Goal: Task Accomplishment & Management: Manage account settings

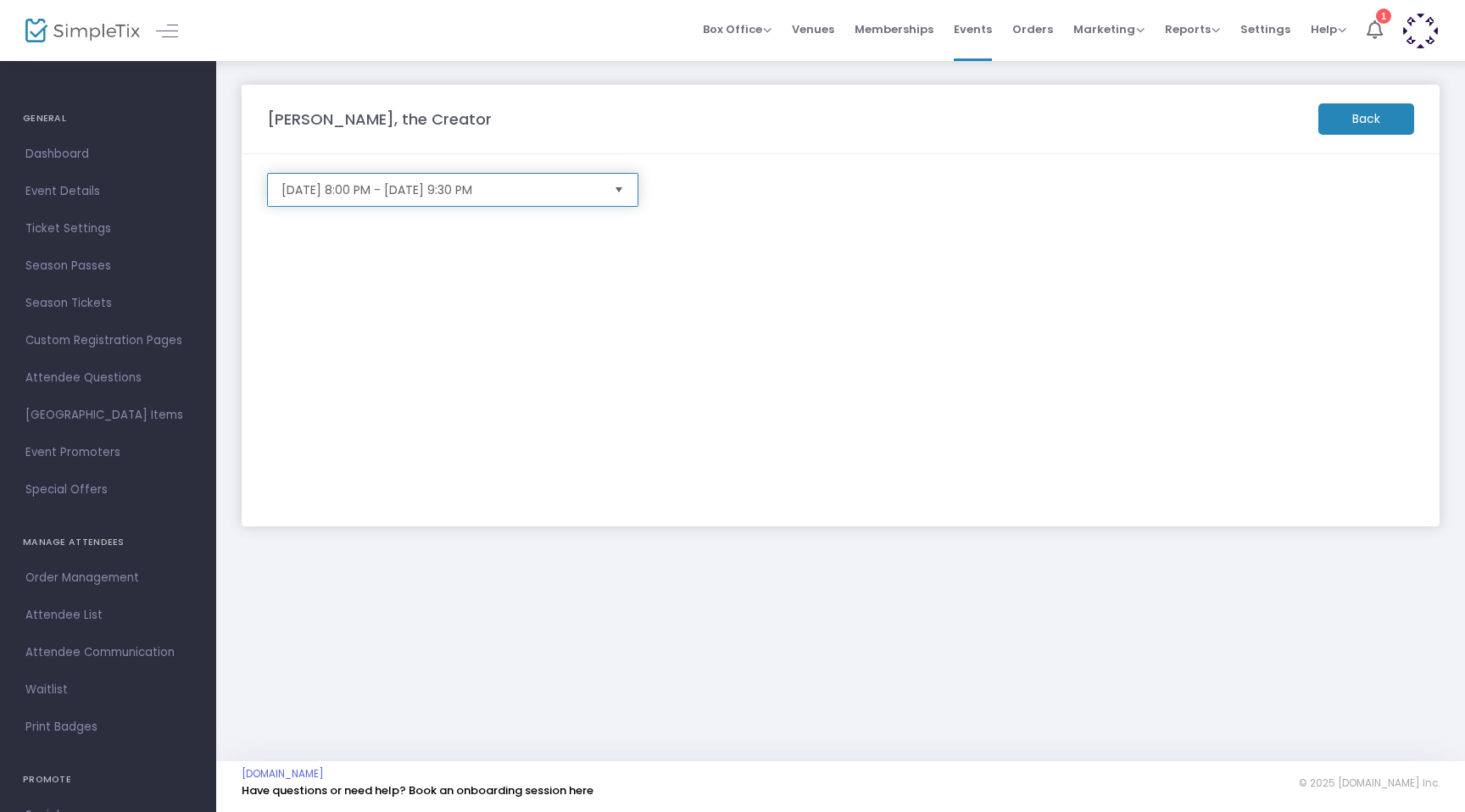
click at [403, 193] on span "[DATE] 8:00 PM - [DATE] 9:30 PM" at bounding box center [440, 190] width 319 height 17
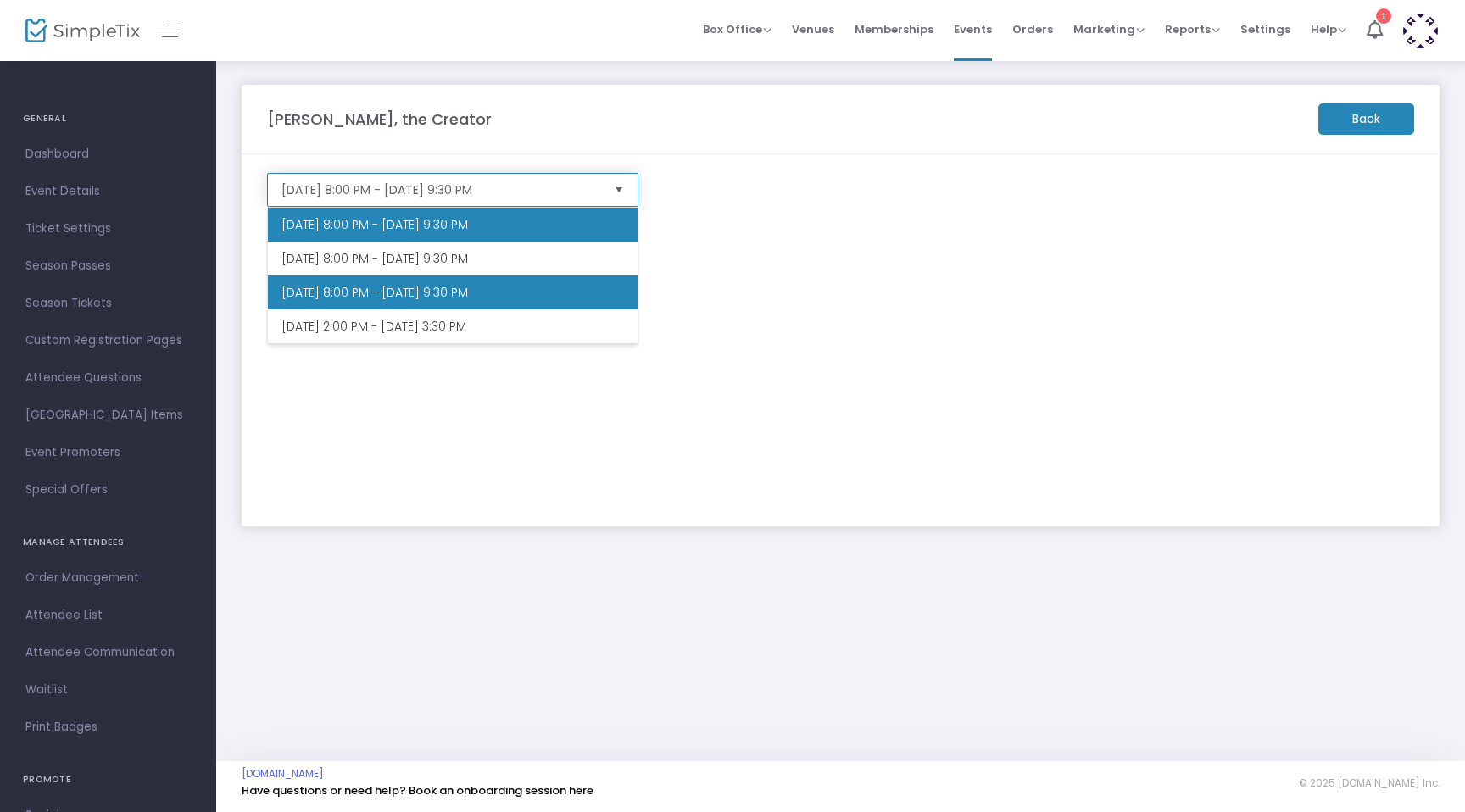
click at [382, 226] on li "[DATE] 8:00 PM - [DATE] 9:30 PM" at bounding box center [452, 225] width 370 height 34
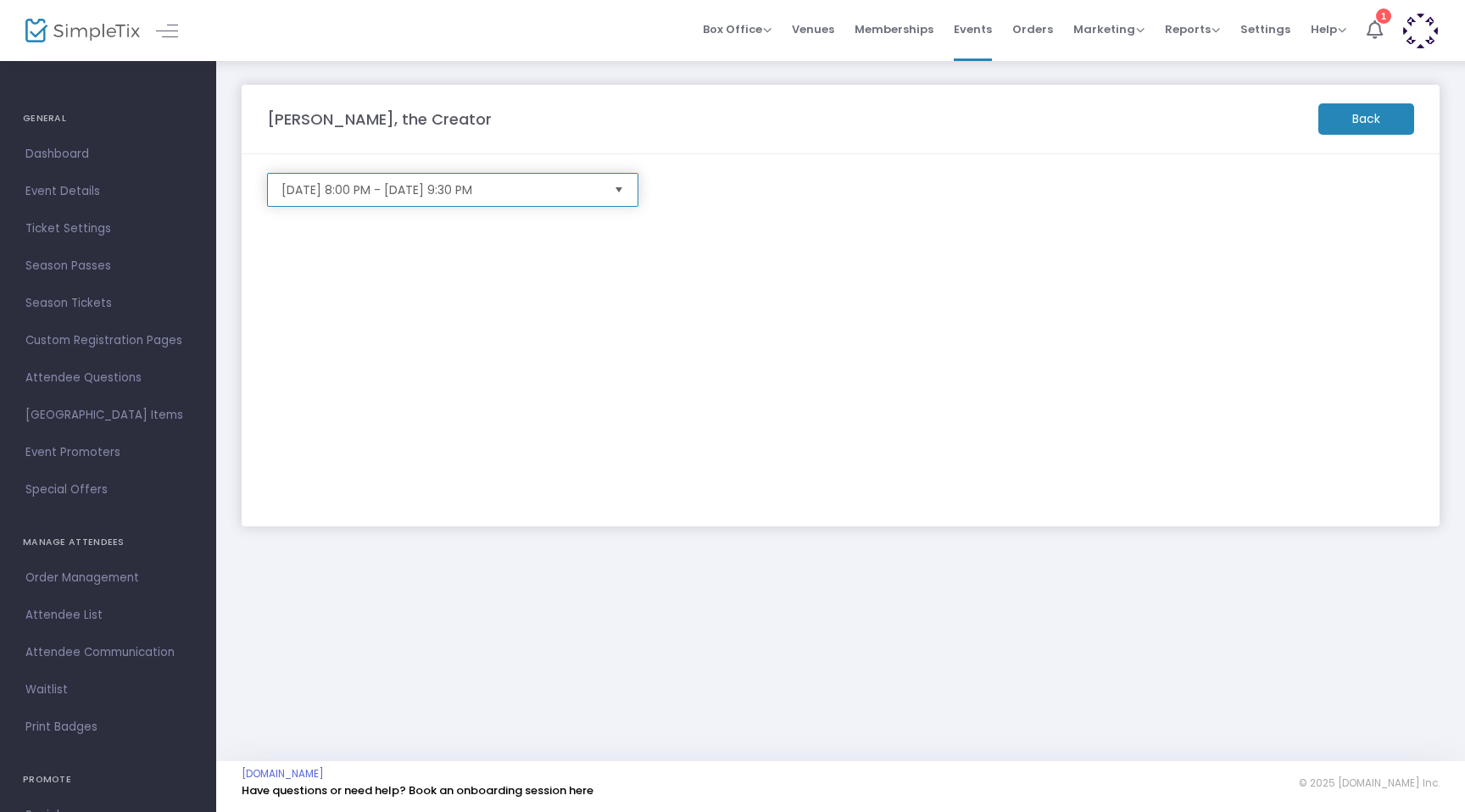
click at [382, 183] on span "[DATE] 8:00 PM - [DATE] 9:30 PM" at bounding box center [440, 190] width 319 height 17
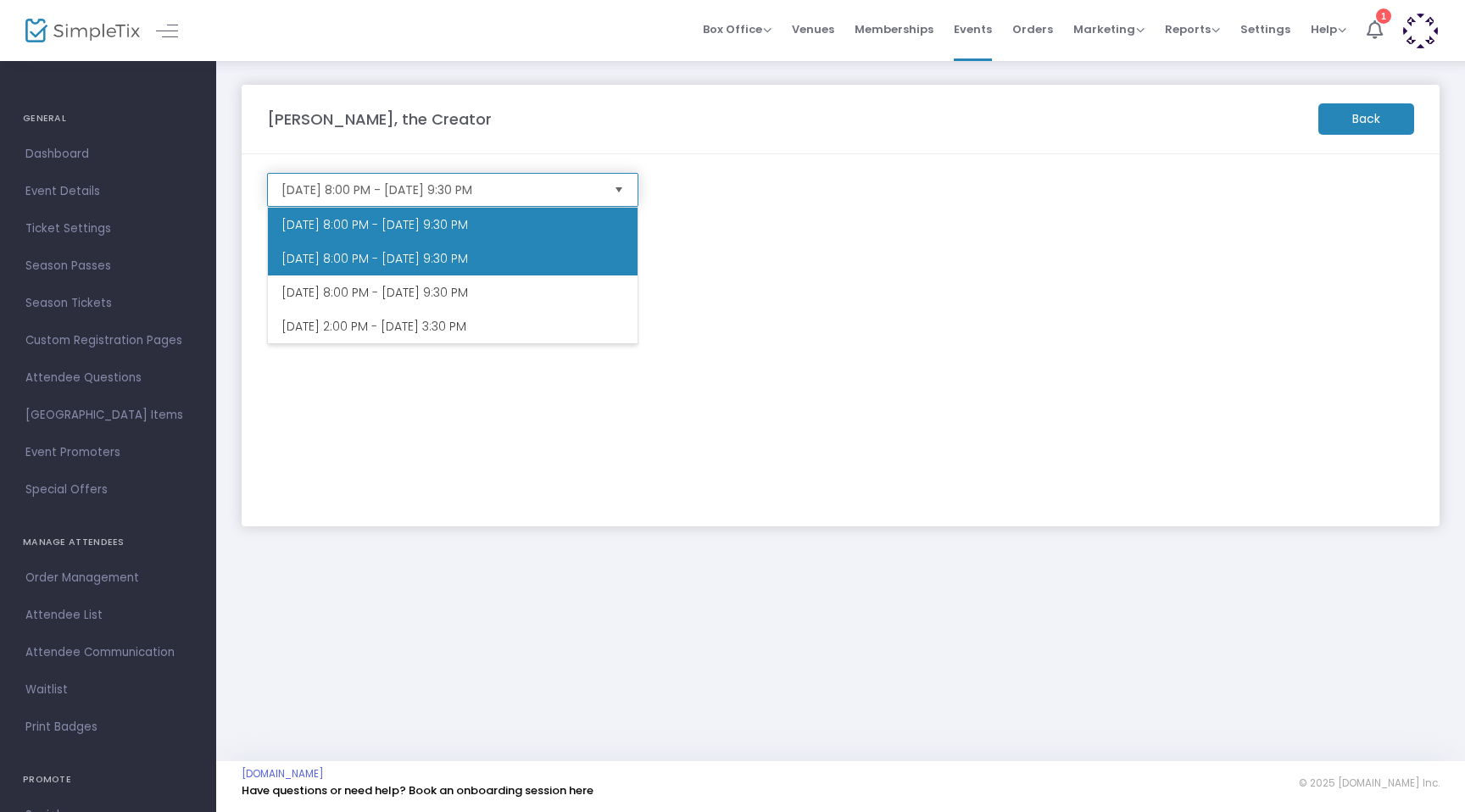
click at [342, 256] on li "[DATE] 8:00 PM - [DATE] 9:30 PM" at bounding box center [452, 258] width 370 height 34
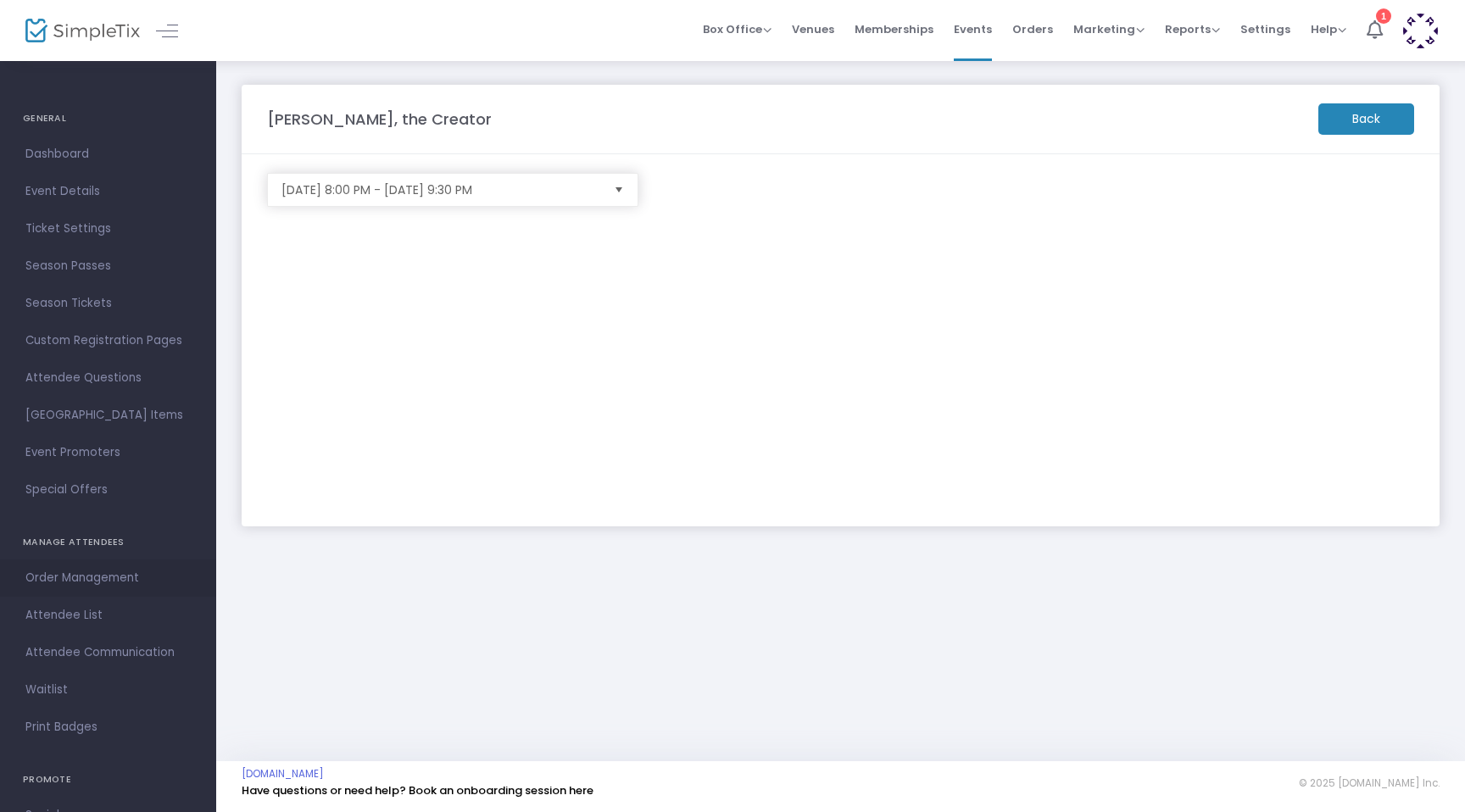
click at [74, 574] on span "Order Management" at bounding box center [108, 578] width 165 height 22
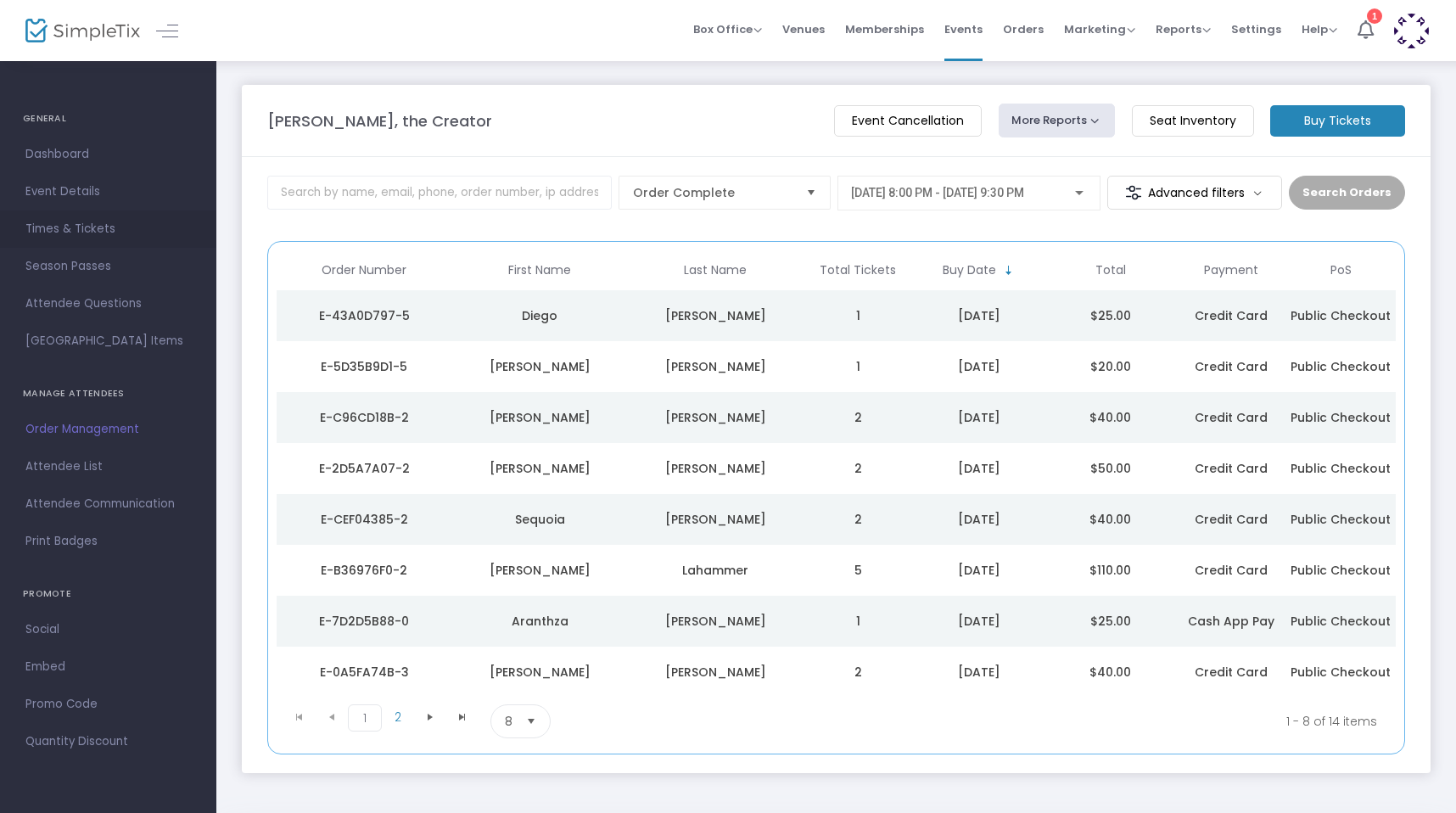
click at [34, 230] on span "Times & Tickets" at bounding box center [108, 229] width 165 height 22
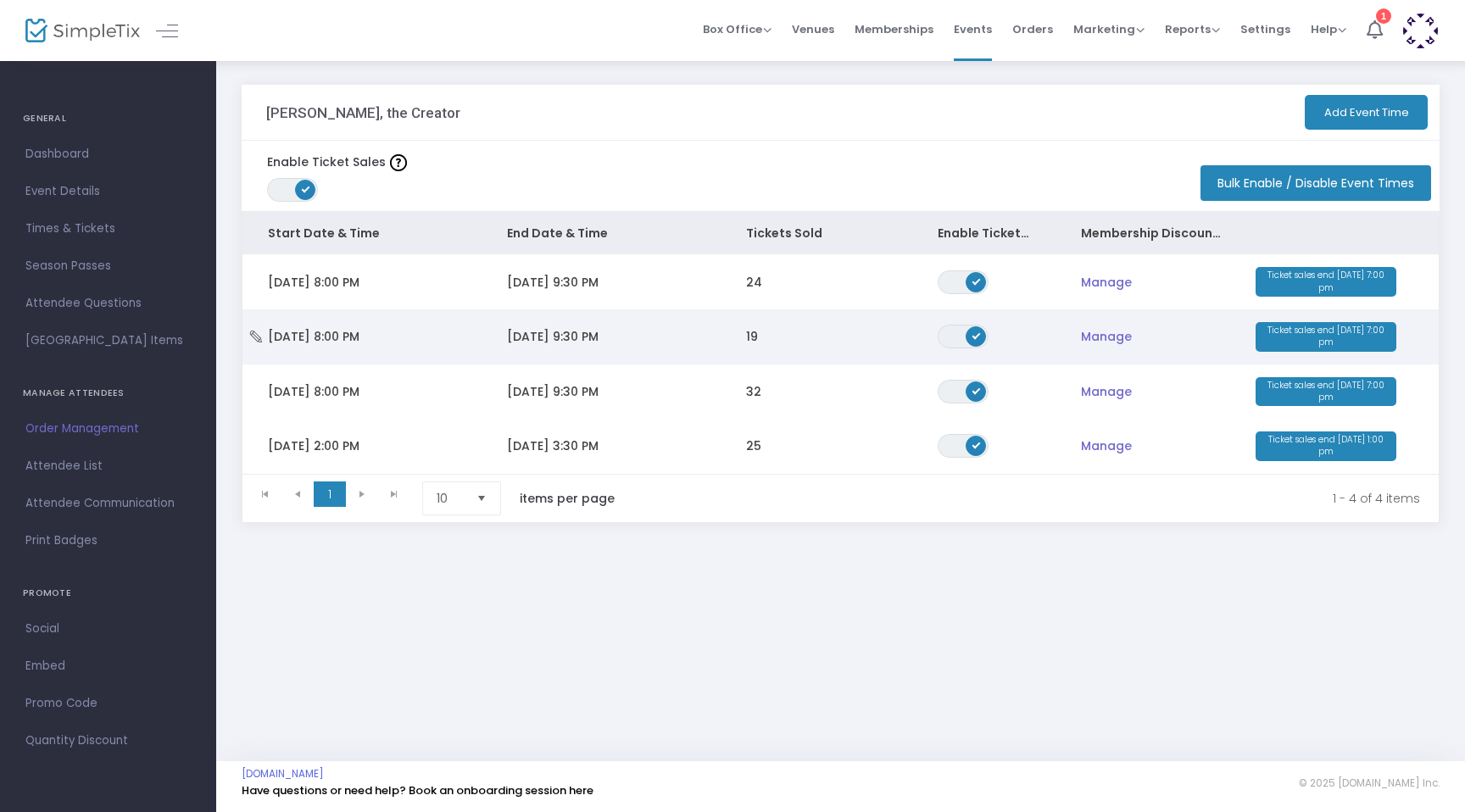
click at [546, 345] on td "[DATE] 9:30 PM" at bounding box center [601, 336] width 239 height 55
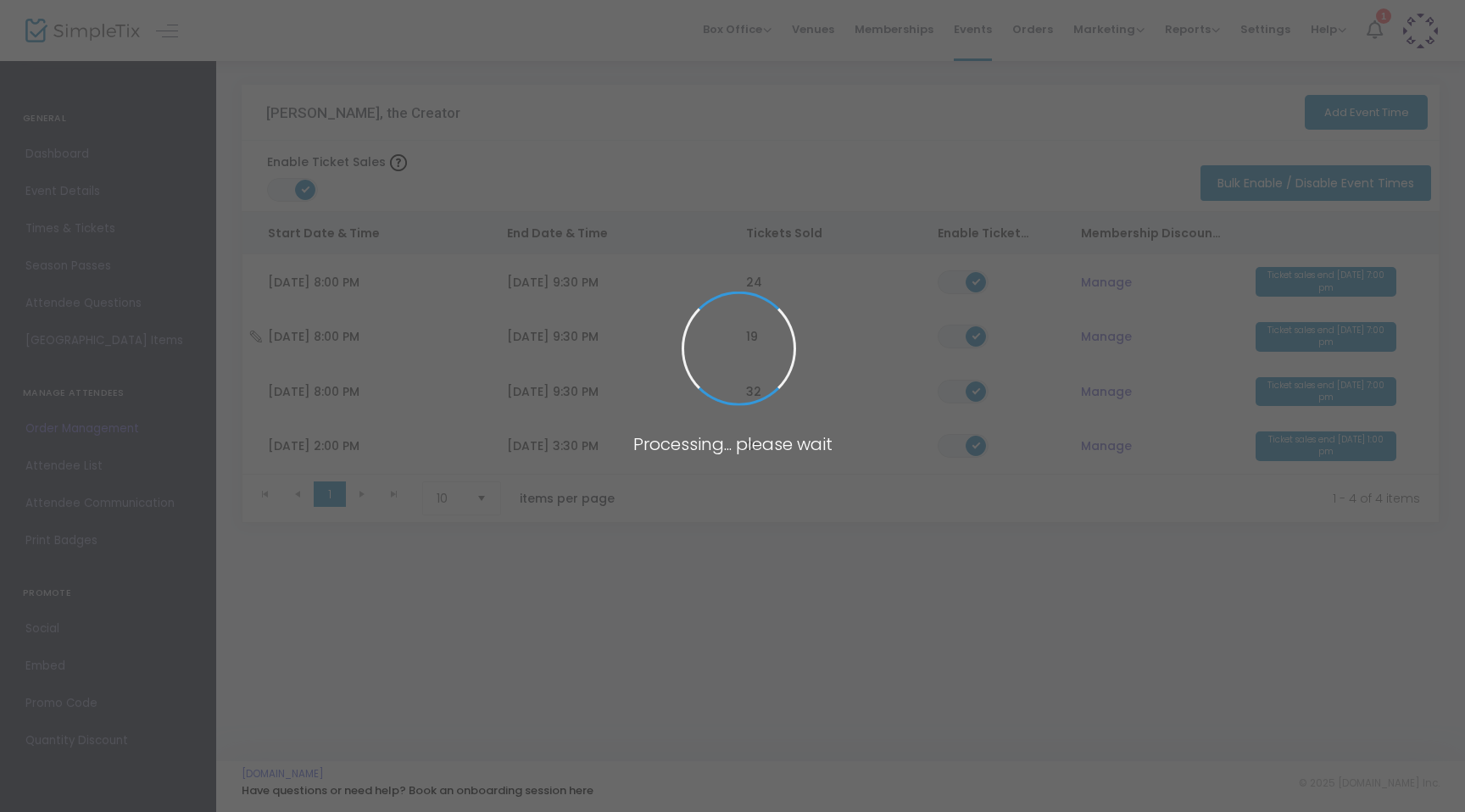
click at [546, 345] on span at bounding box center [732, 406] width 1465 height 812
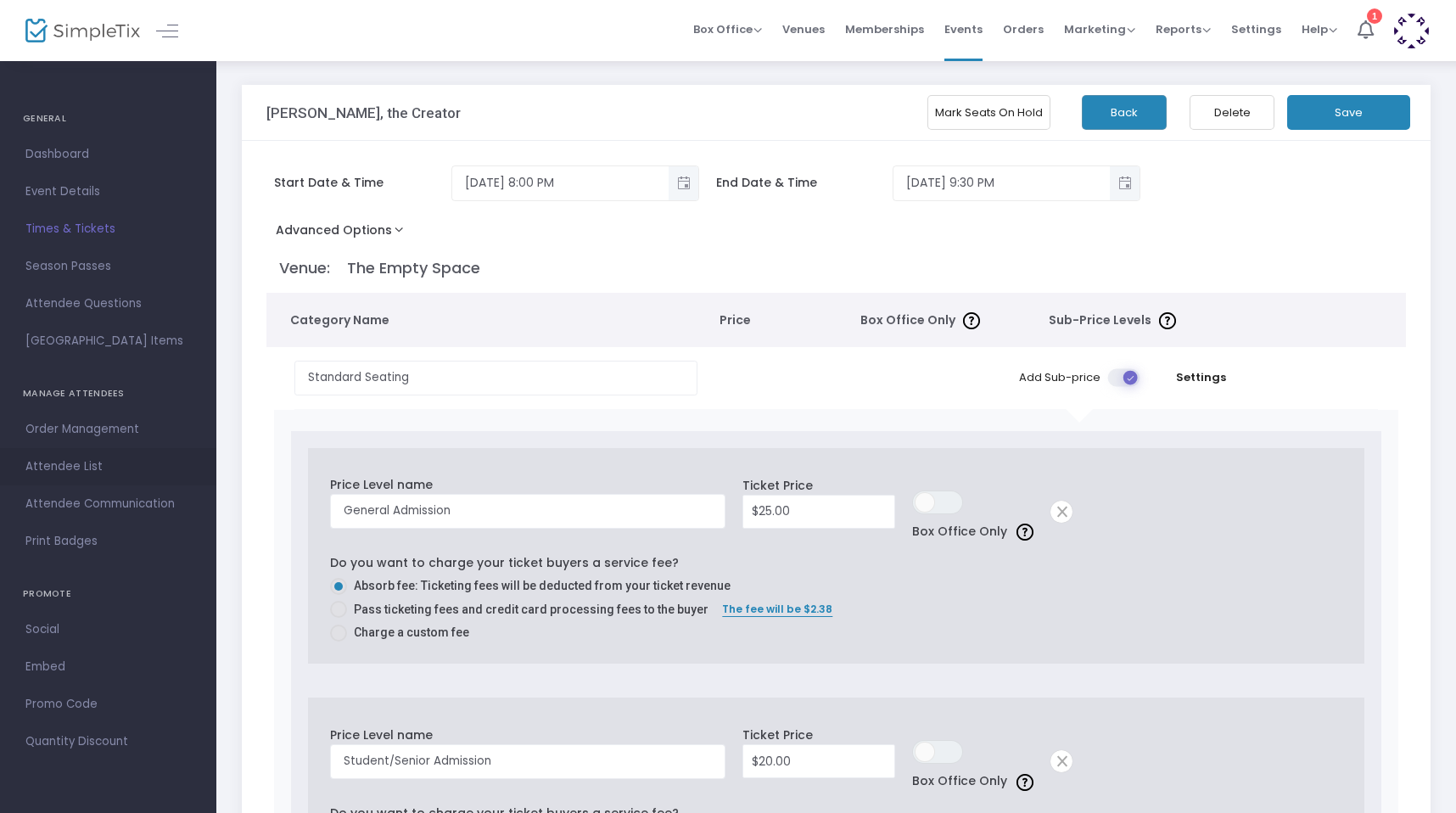
click at [52, 473] on span "Attendee List" at bounding box center [108, 466] width 165 height 22
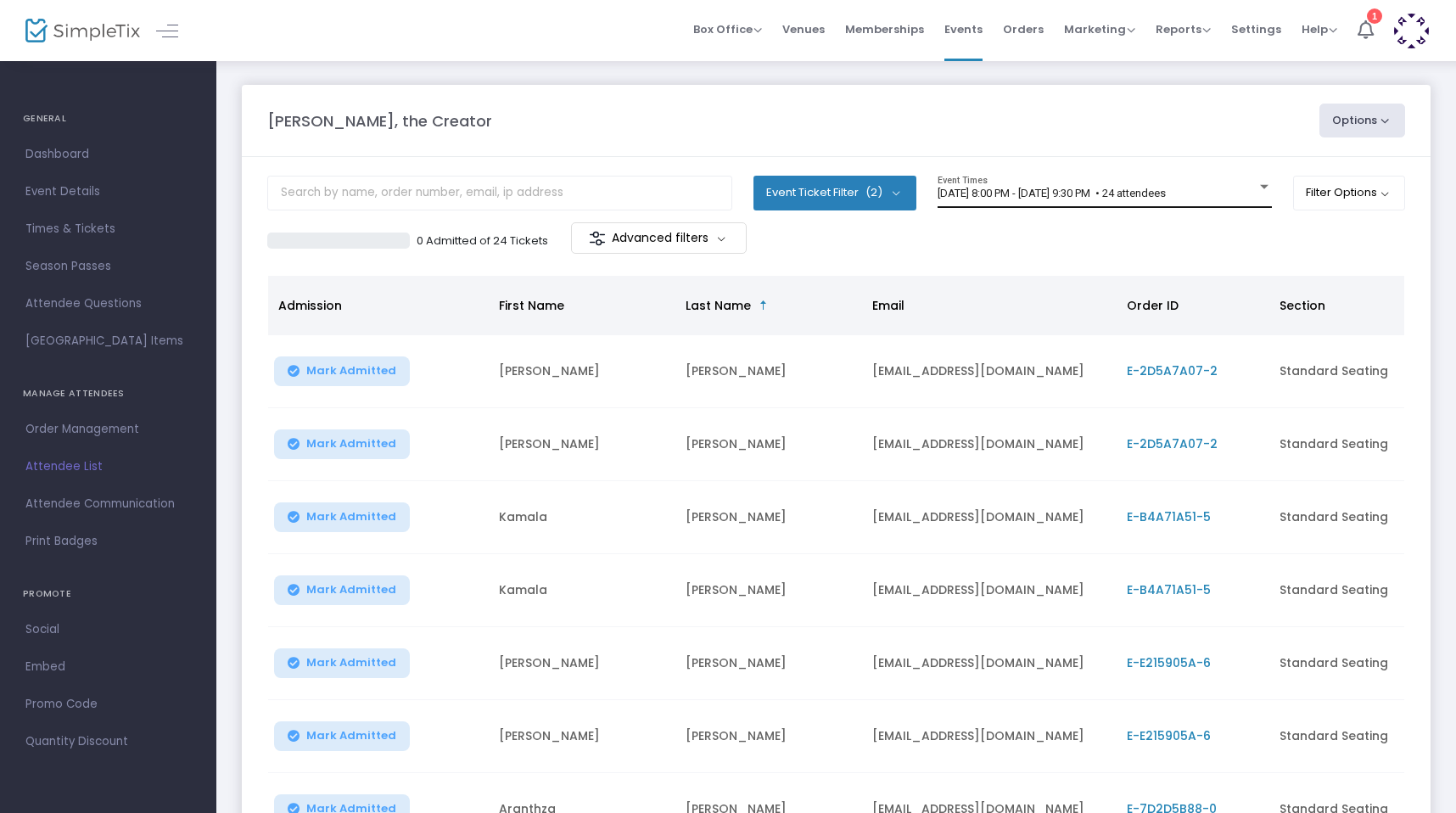
click at [906, 201] on div "[DATE] 8:00 PM - [DATE] 9:30 PM • 24 attendees Event Times" at bounding box center [1105, 192] width 334 height 33
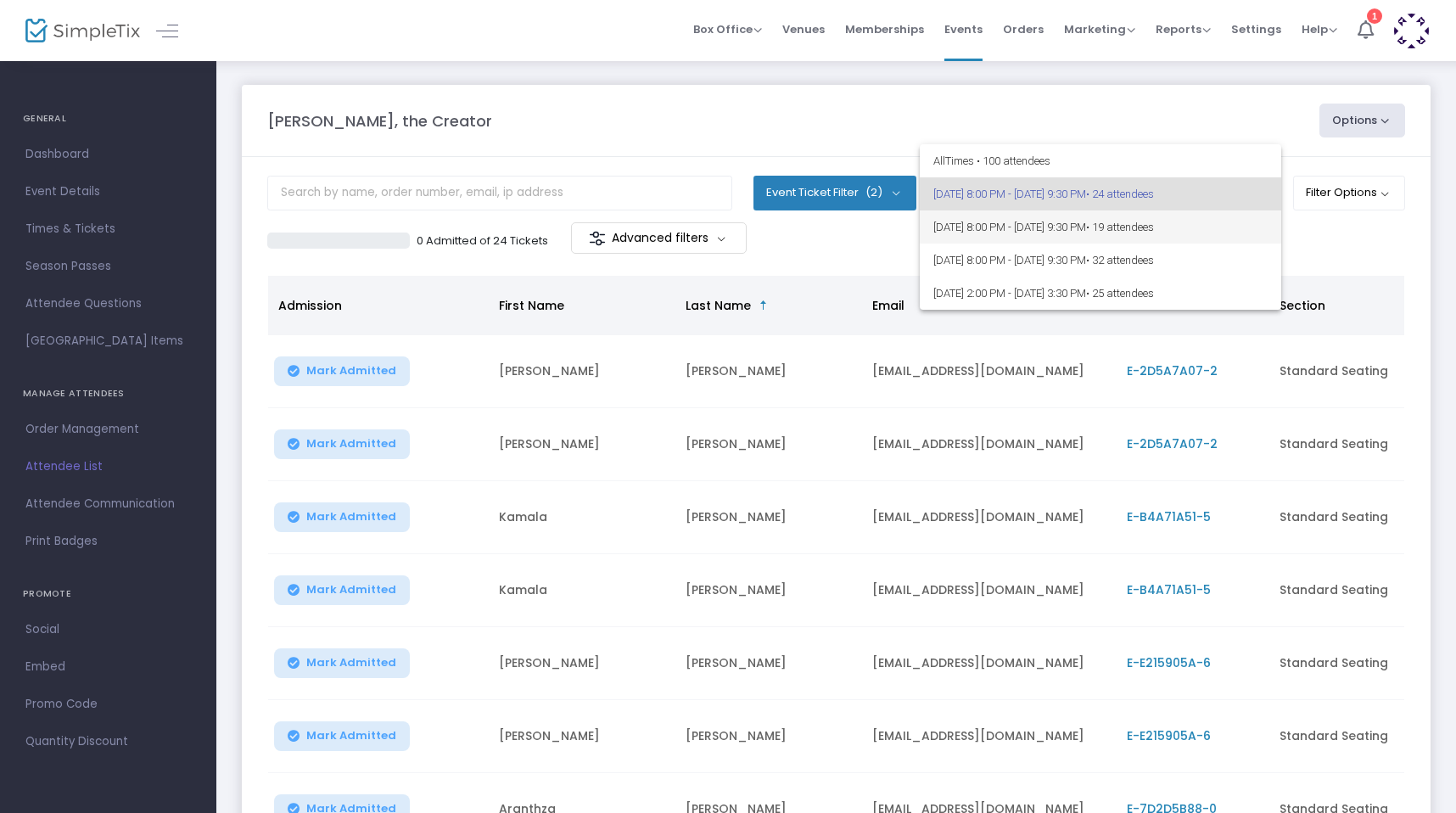
click at [906, 235] on span "[DATE] 8:00 PM - [DATE] 9:30 PM • 19 attendees" at bounding box center [1101, 227] width 334 height 33
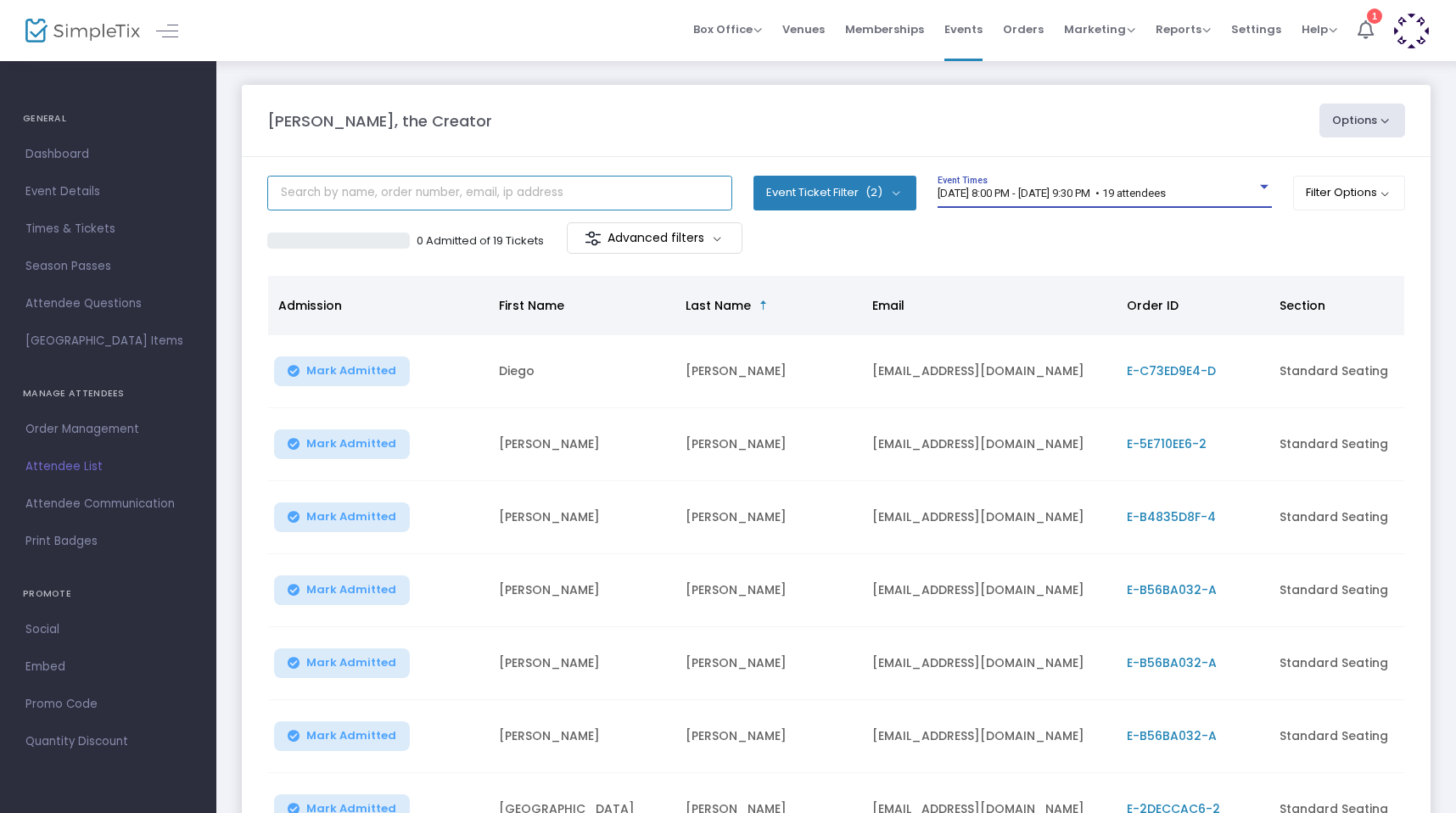
click at [579, 195] on input "text" at bounding box center [499, 193] width 465 height 35
type input "[PERSON_NAME]"
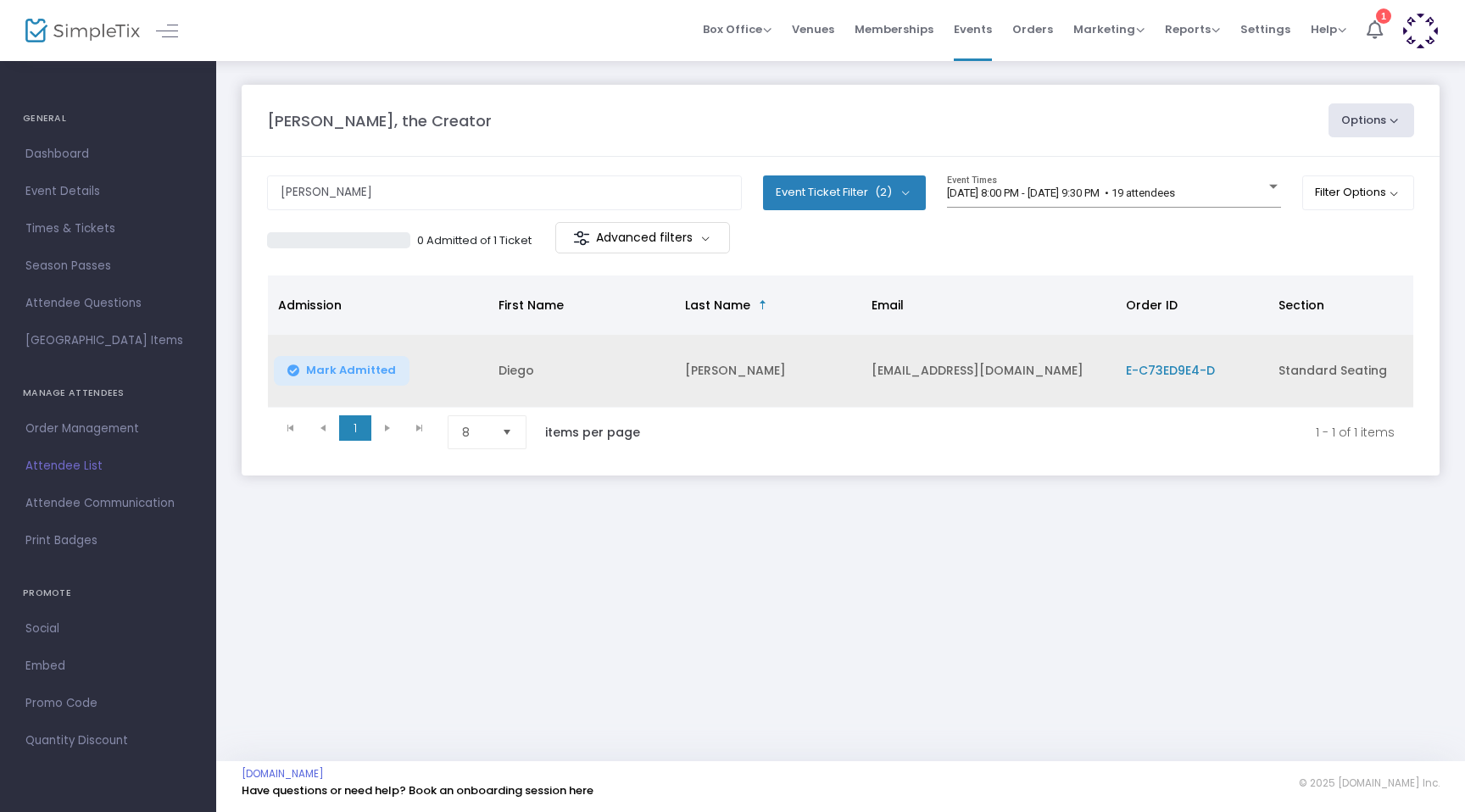
click at [759, 369] on td "[PERSON_NAME]" at bounding box center [768, 370] width 186 height 73
click at [905, 373] on span "E-C73ED9E4-D" at bounding box center [1170, 370] width 89 height 17
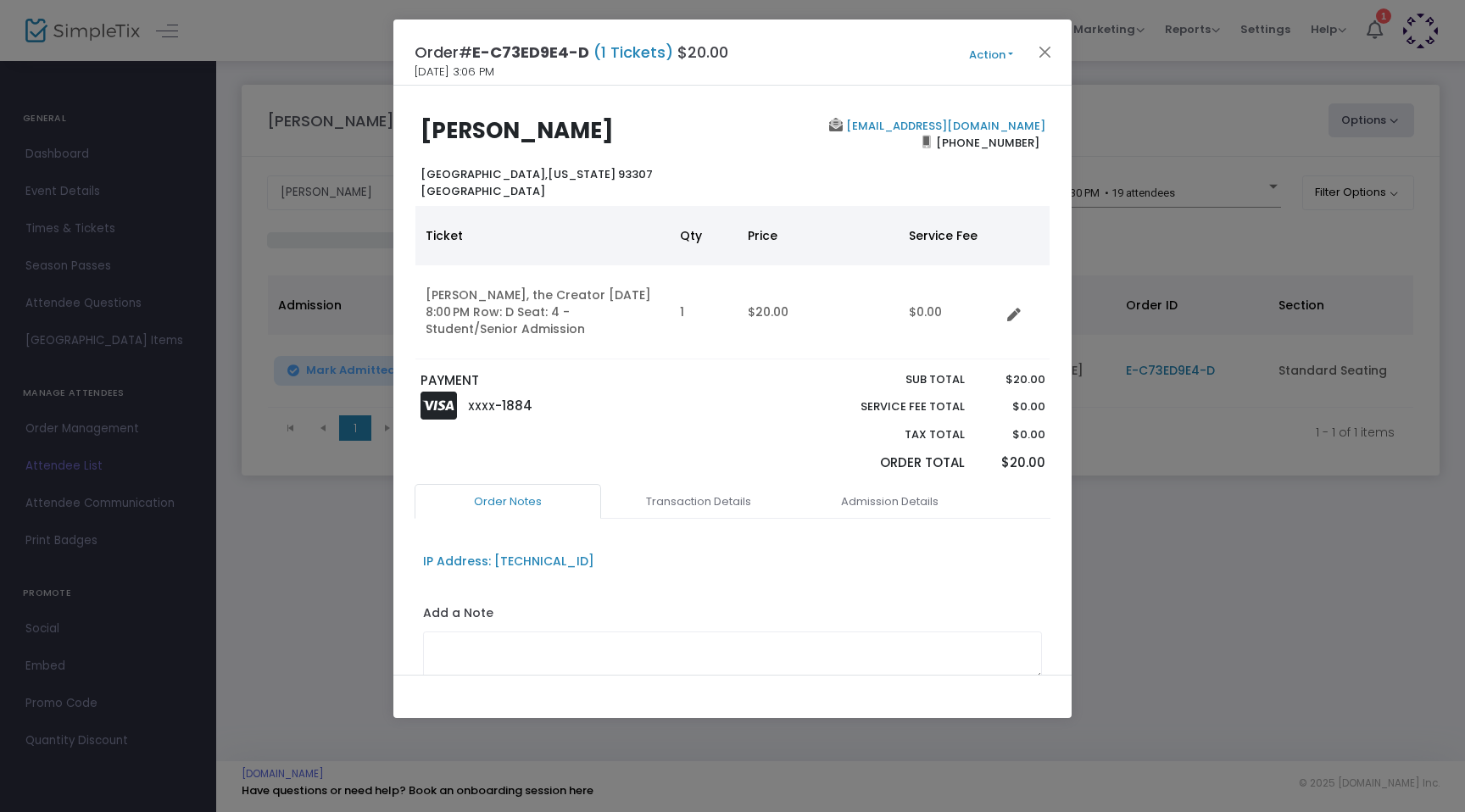
click at [905, 55] on button "Action" at bounding box center [992, 54] width 102 height 18
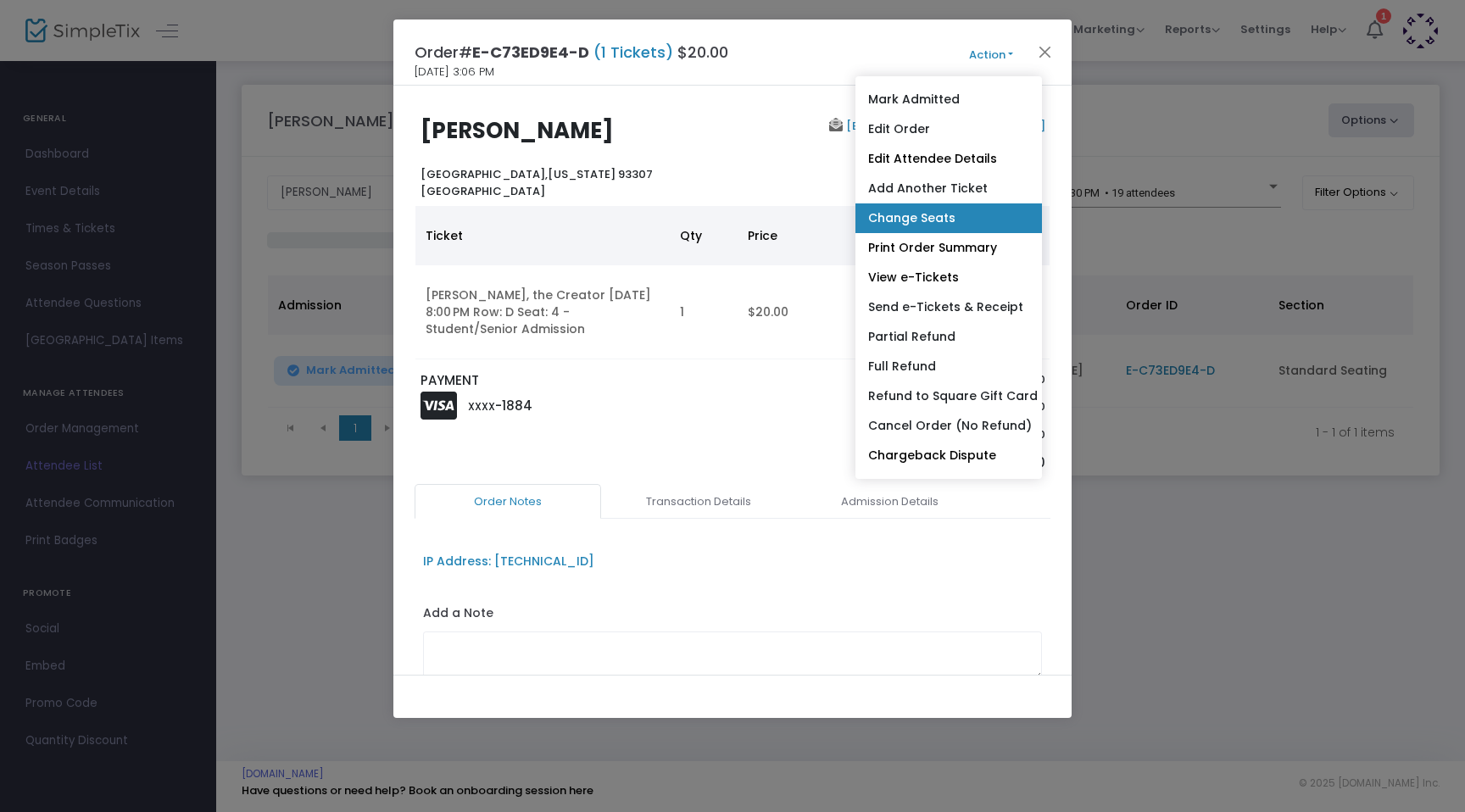
click at [905, 216] on link "Change Seats" at bounding box center [949, 219] width 186 height 30
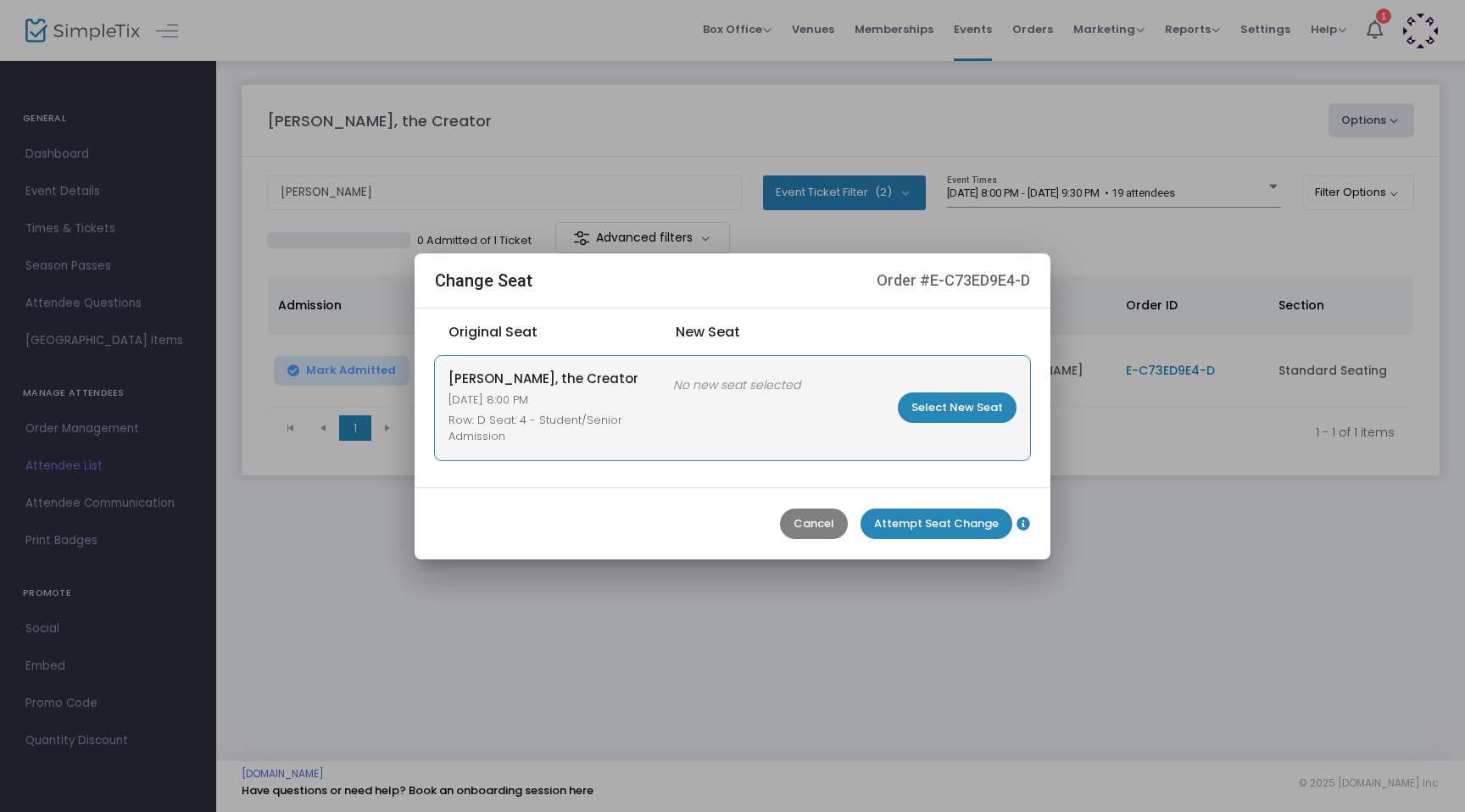
click at [905, 403] on m-button "Select New Seat" at bounding box center [956, 407] width 119 height 31
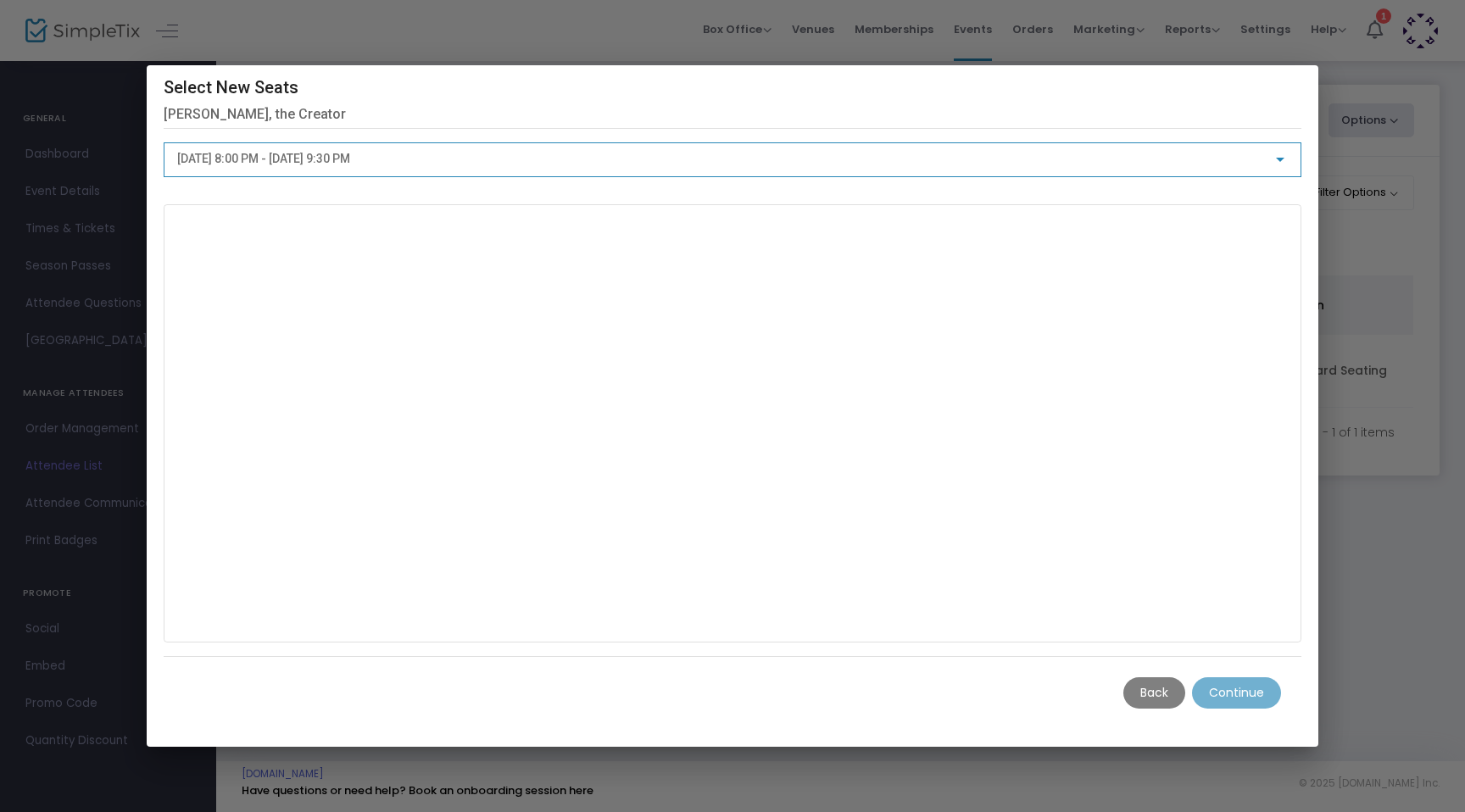
click at [350, 153] on span "[DATE] 8:00 PM - [DATE] 9:30 PM" at bounding box center [263, 158] width 173 height 13
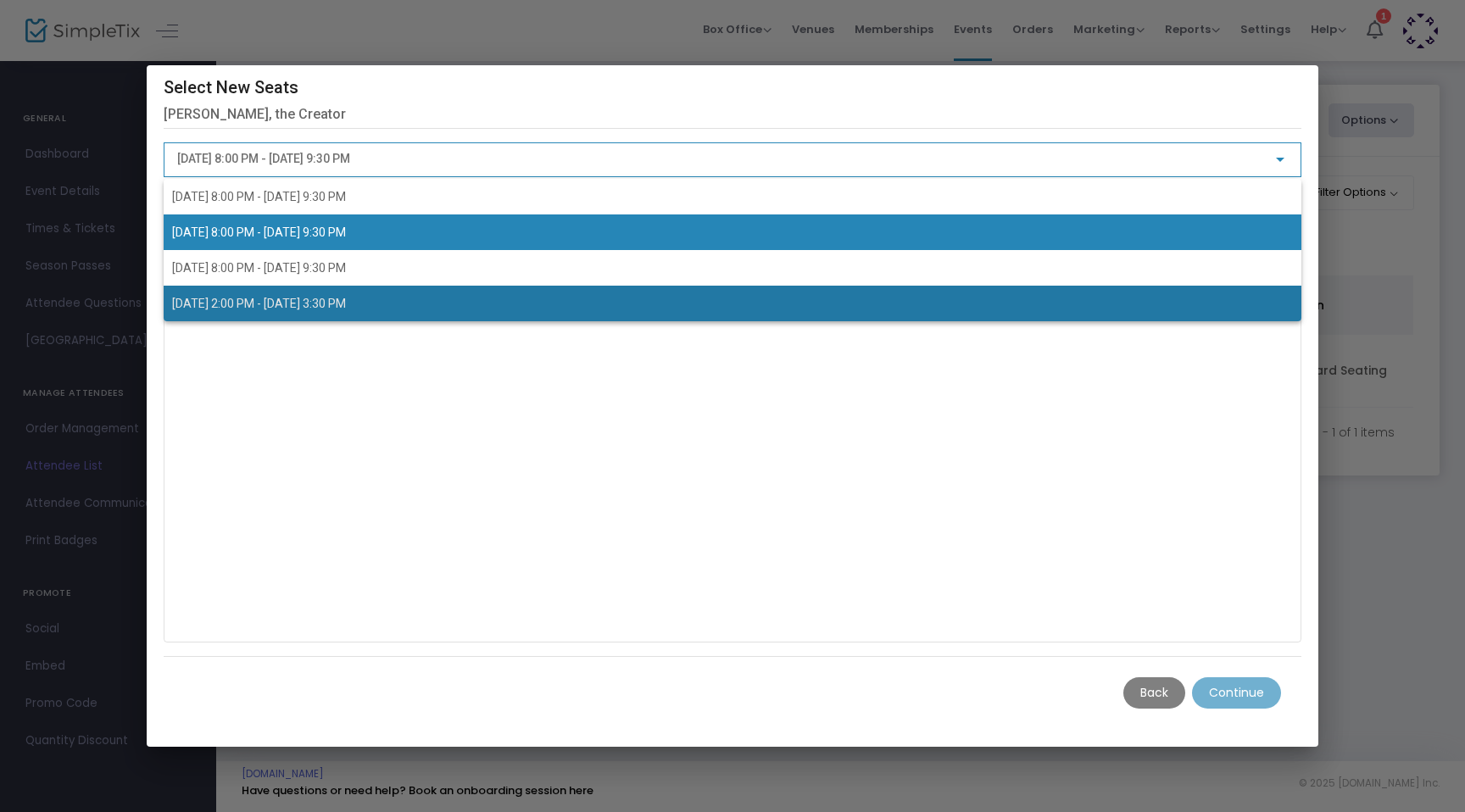
click at [302, 302] on span "[DATE] 2:00 PM - [DATE] 3:30 PM" at bounding box center [259, 303] width 174 height 13
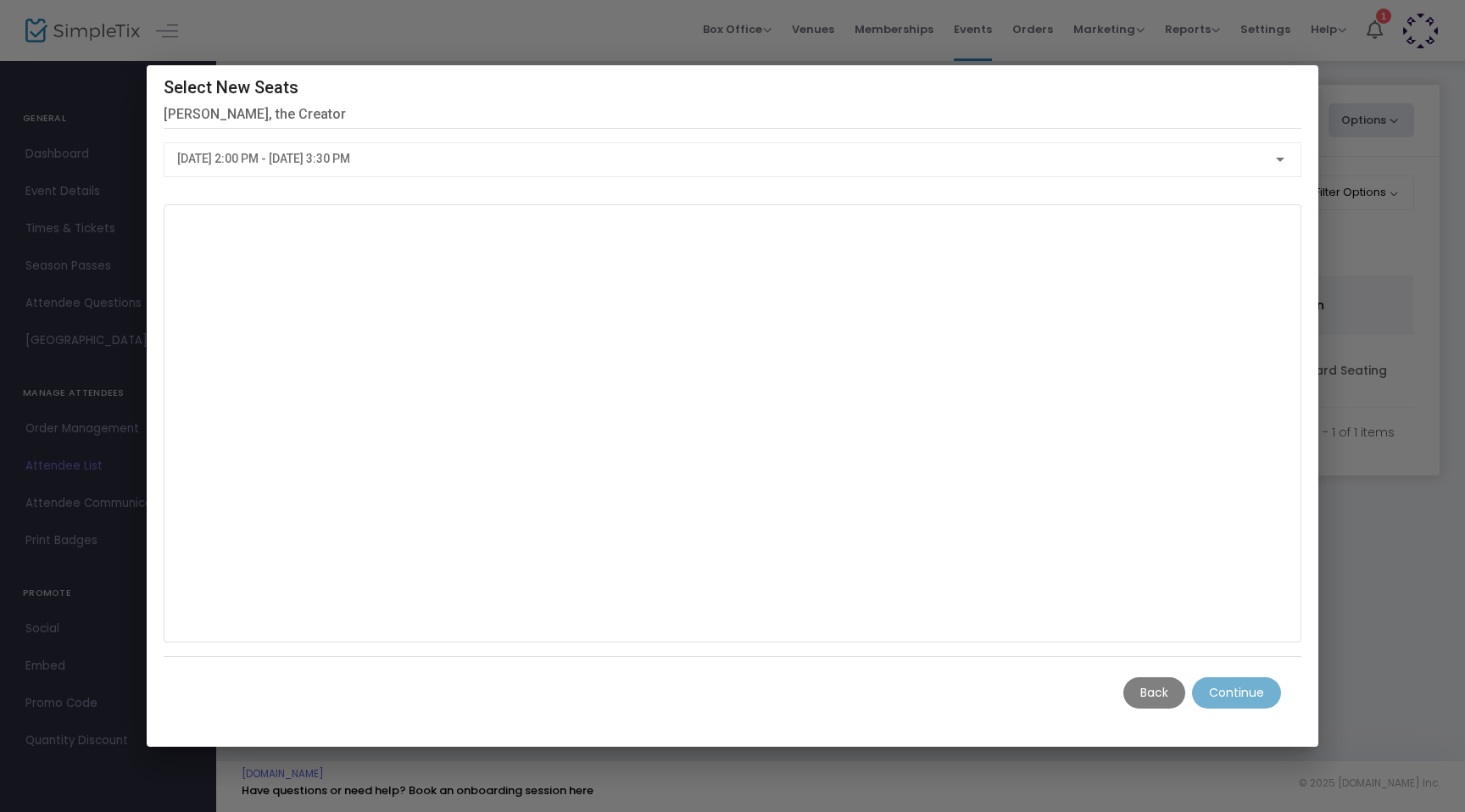
click at [905, 692] on m-button "Back" at bounding box center [1154, 693] width 61 height 32
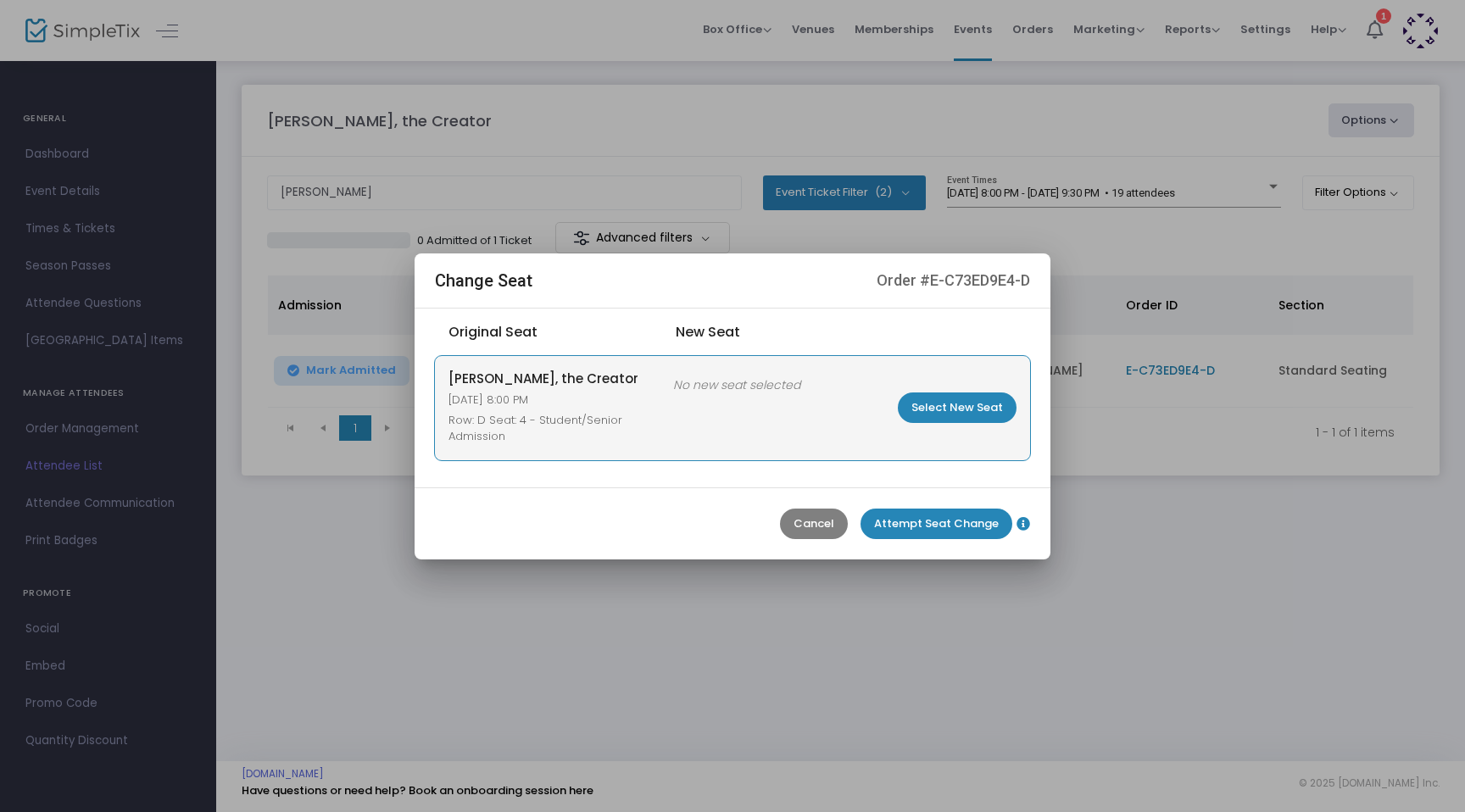
click at [905, 411] on m-button "Select New Seat" at bounding box center [956, 407] width 119 height 31
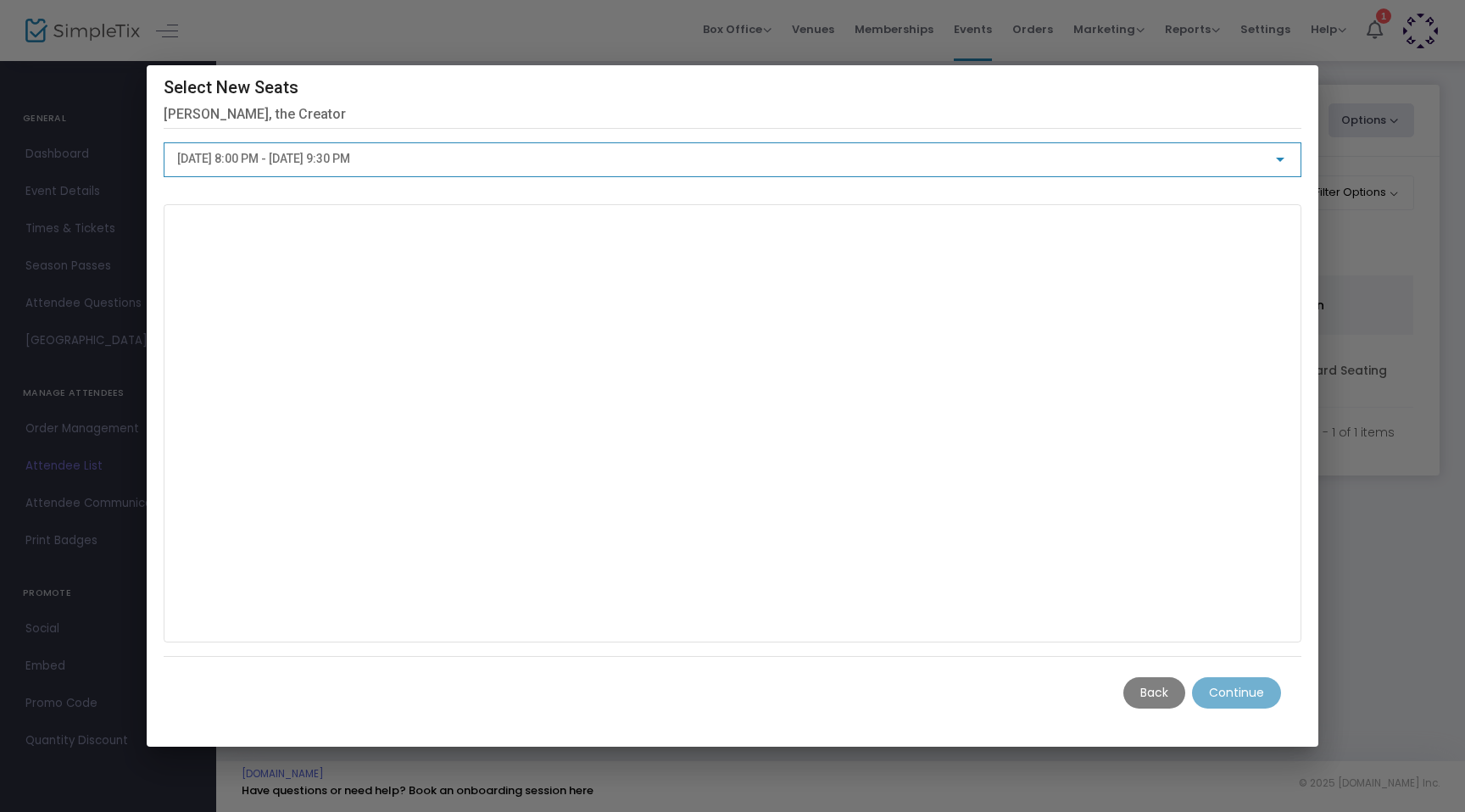
click at [341, 156] on span "[DATE] 8:00 PM - [DATE] 9:30 PM" at bounding box center [263, 158] width 173 height 13
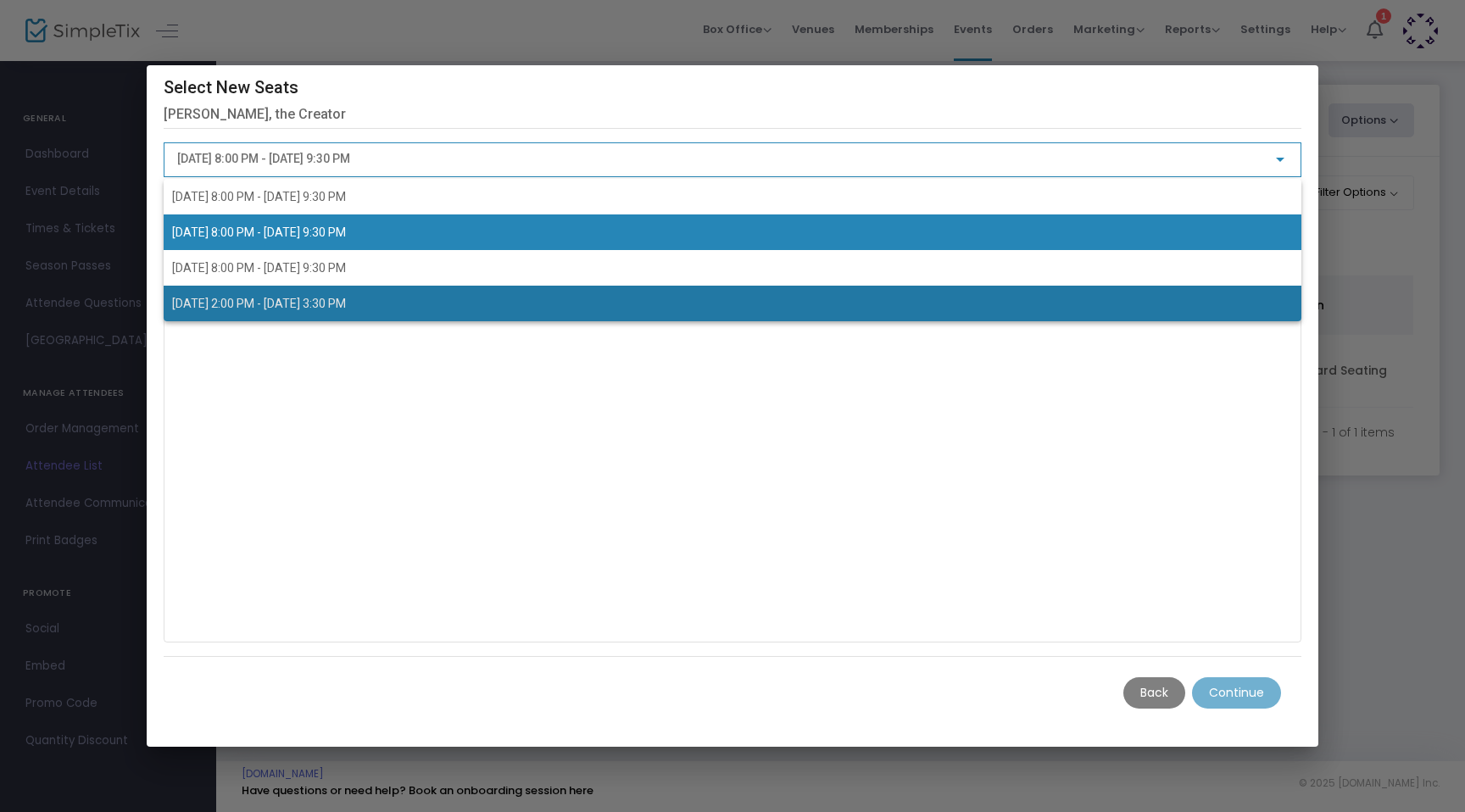
click at [305, 289] on span "[DATE] 2:00 PM - [DATE] 3:30 PM" at bounding box center [732, 303] width 1121 height 36
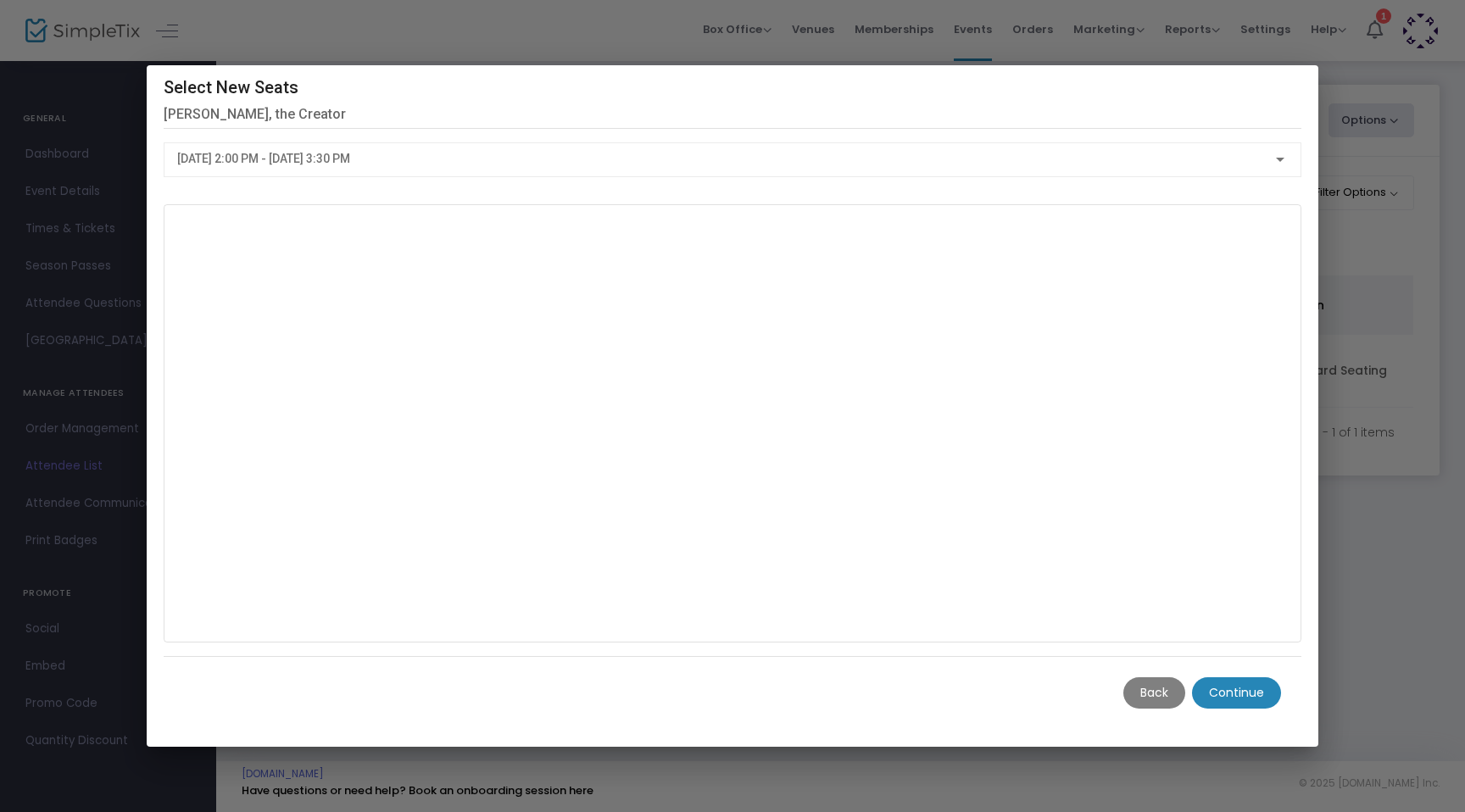
click at [905, 696] on m-button "Continue" at bounding box center [1236, 693] width 89 height 32
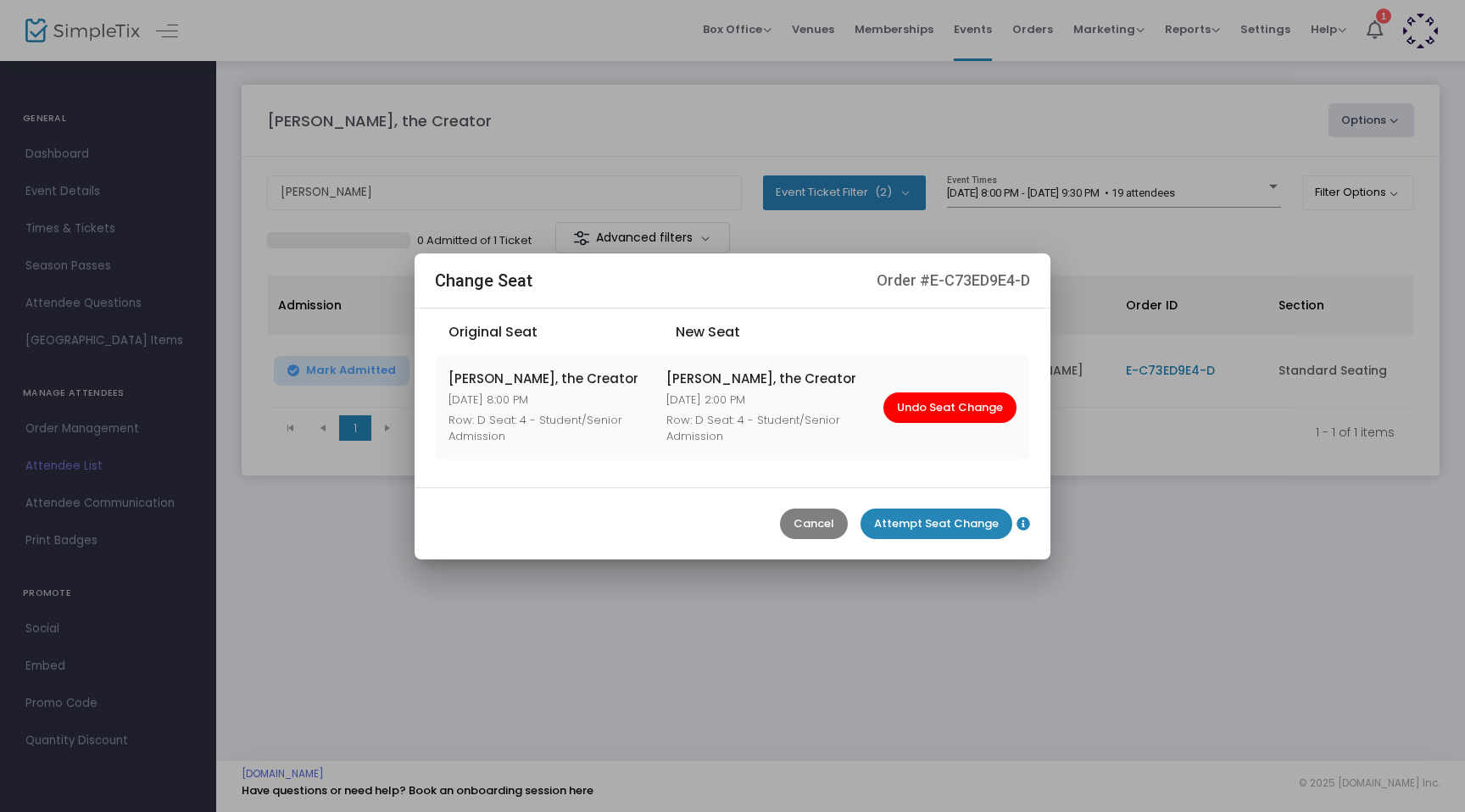
click at [905, 520] on m-button "Attempt Seat Change" at bounding box center [936, 523] width 152 height 31
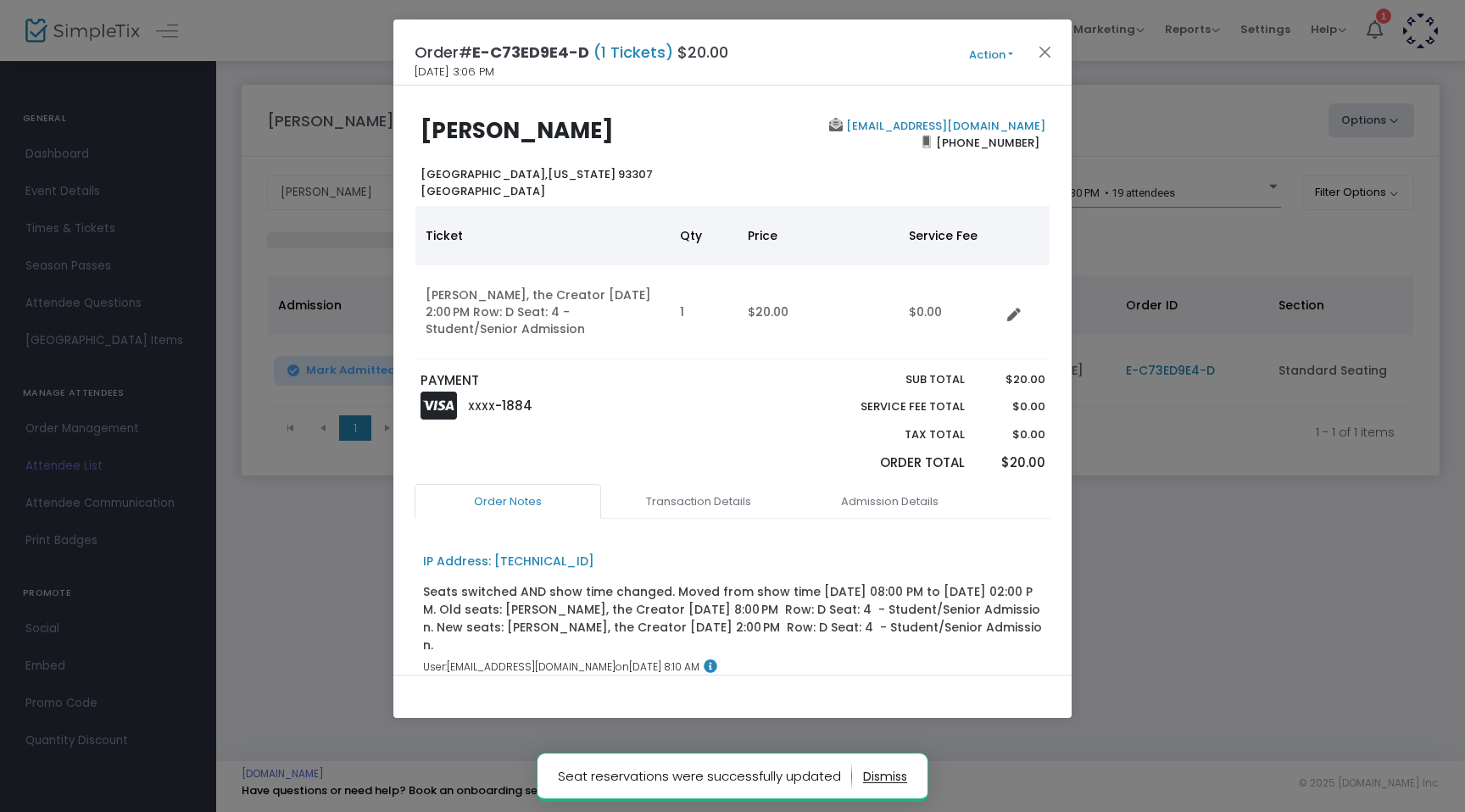
click at [905, 59] on button "Action" at bounding box center [992, 54] width 102 height 18
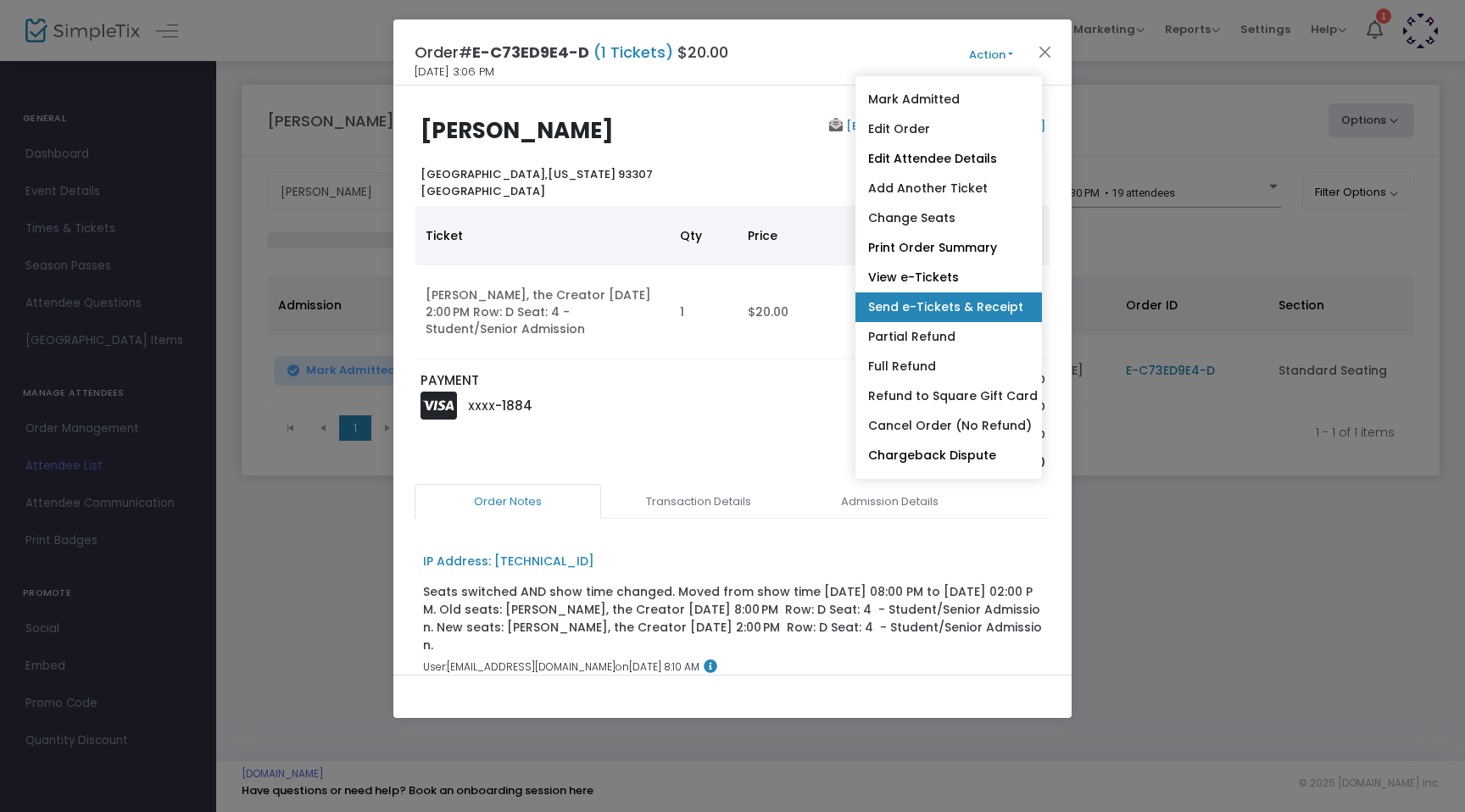
click at [905, 305] on link "Send e-Tickets & Receipt" at bounding box center [949, 307] width 186 height 30
type input "[EMAIL_ADDRESS][DOMAIN_NAME]"
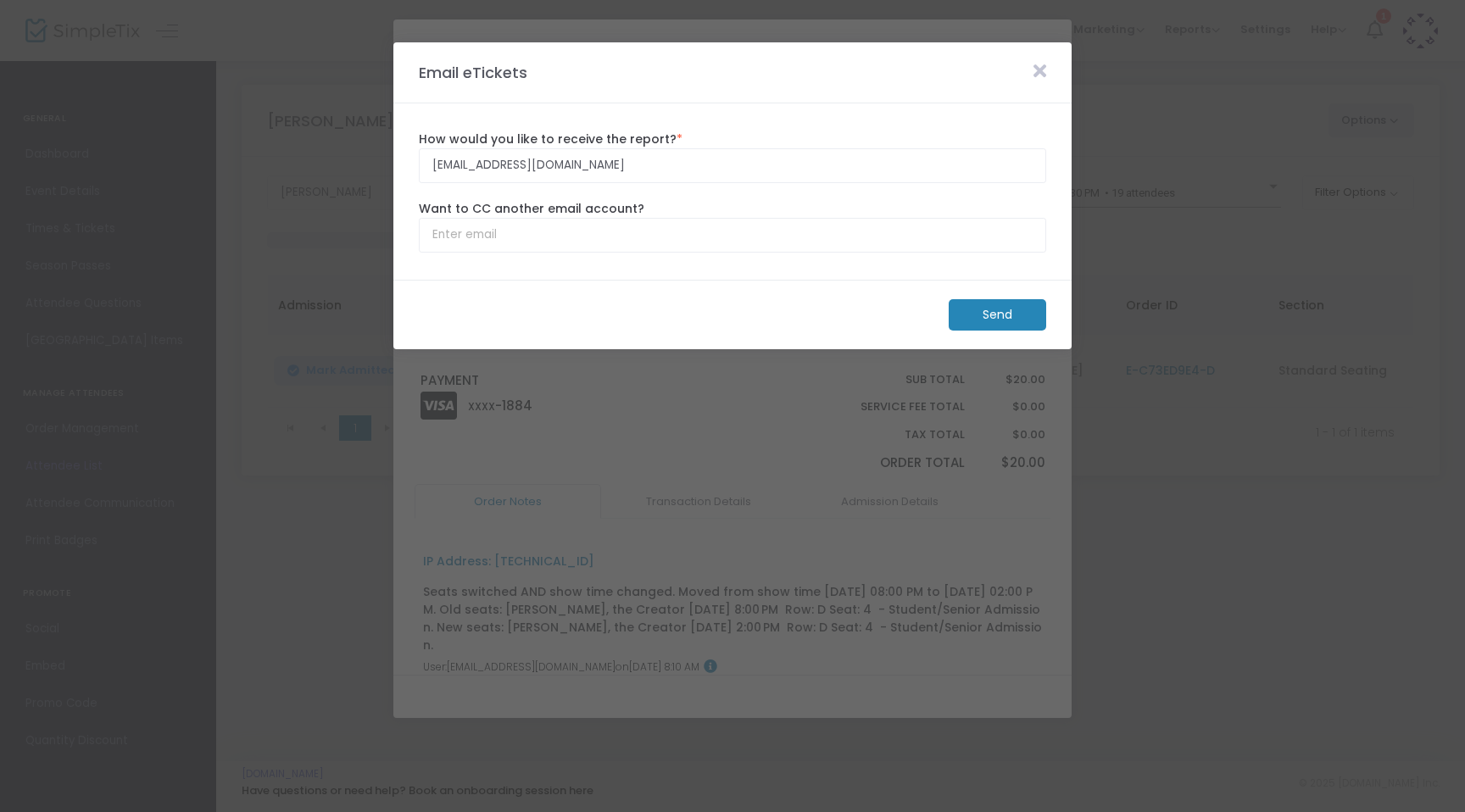
click at [905, 316] on m-button "Send" at bounding box center [997, 315] width 97 height 32
